Goal: Find specific page/section

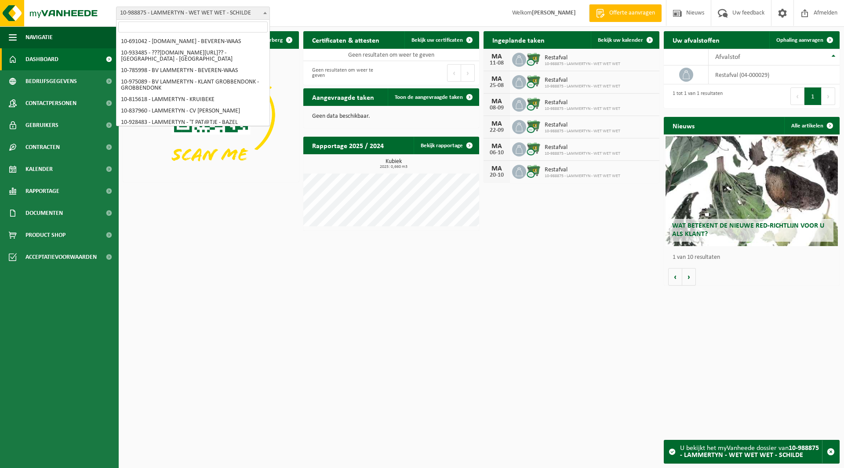
click at [207, 17] on span "10-988875 - LAMMERTYN - WET WET WET - SCHILDE" at bounding box center [193, 13] width 153 height 12
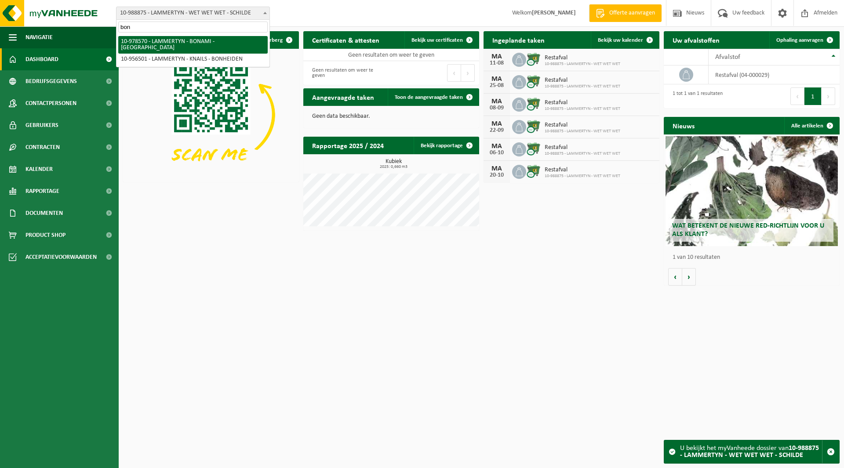
type input "bon"
select select "160171"
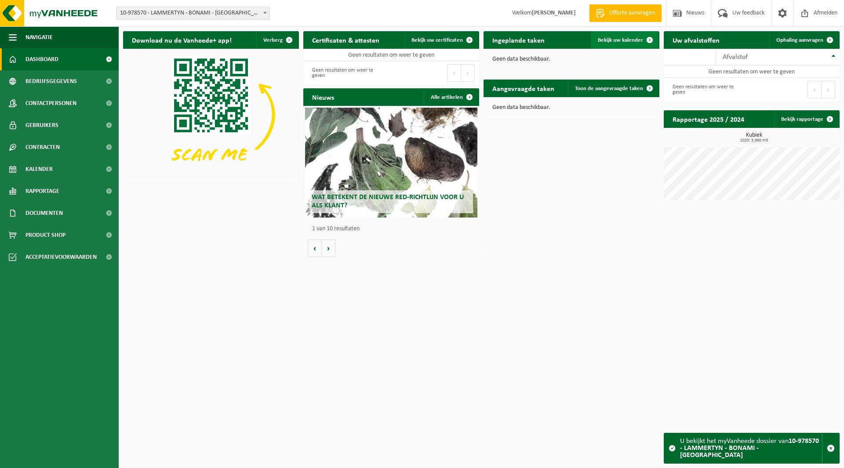
click at [627, 44] on link "Bekijk uw kalender" at bounding box center [625, 40] width 68 height 18
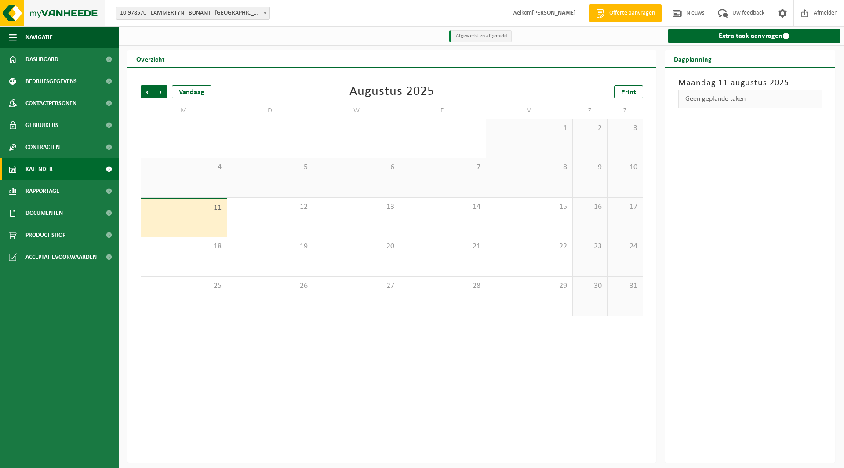
click at [63, 10] on img at bounding box center [53, 13] width 106 height 26
